Goal: Task Accomplishment & Management: Check status

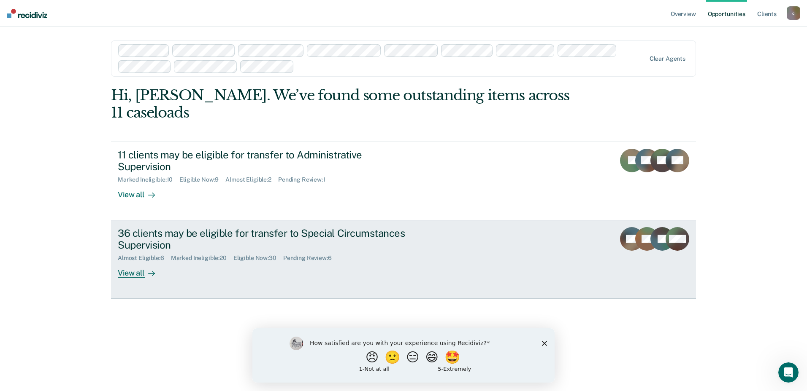
click at [299, 256] on div "Pending Review : 6" at bounding box center [310, 258] width 55 height 7
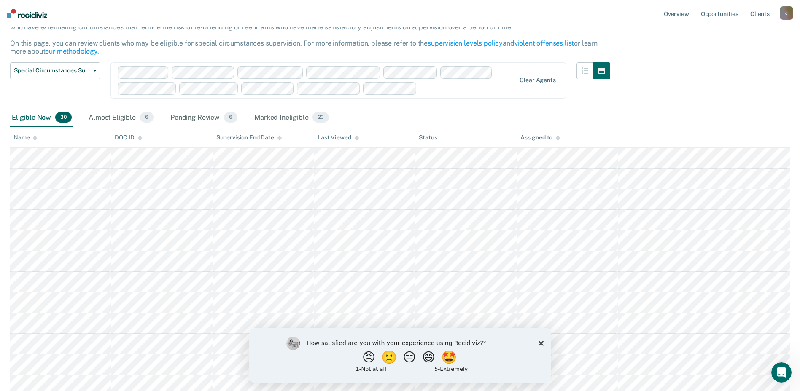
scroll to position [84, 0]
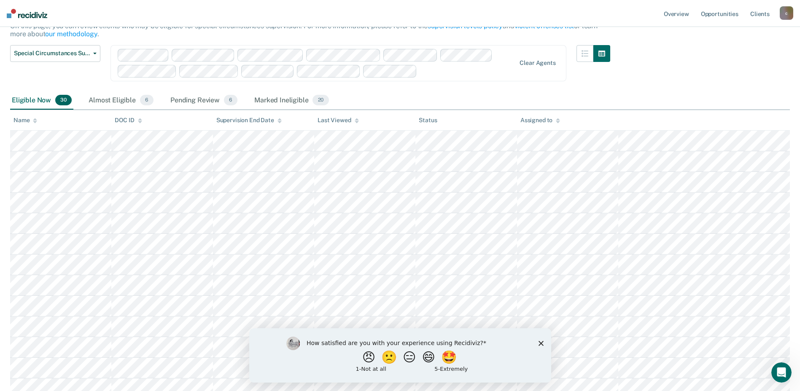
click at [540, 343] on polygon "Close survey" at bounding box center [540, 343] width 5 height 5
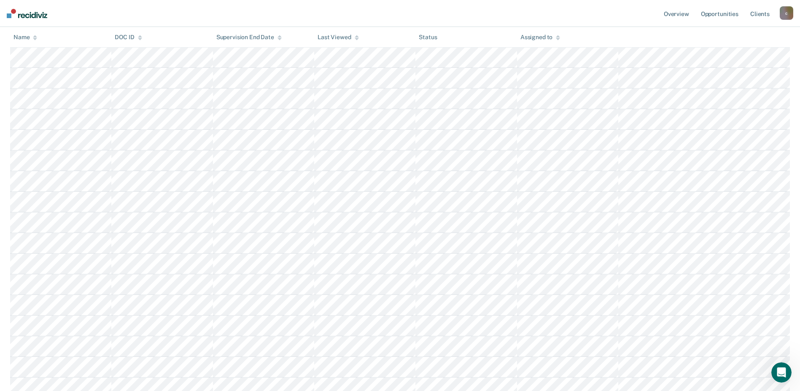
scroll to position [0, 0]
